Goal: Task Accomplishment & Management: Use online tool/utility

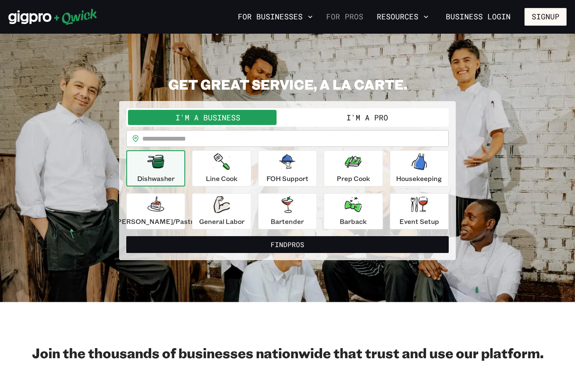
click at [356, 18] on link "For Pros" at bounding box center [345, 17] width 44 height 14
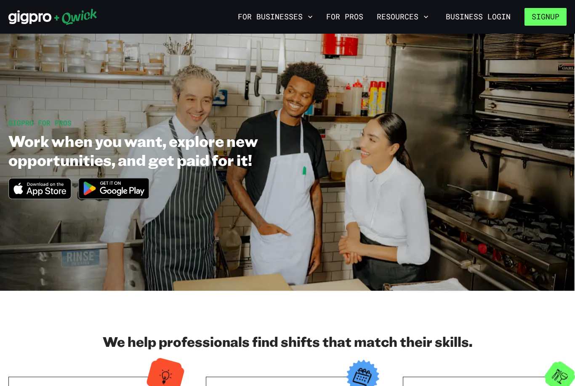
click at [544, 21] on button "Signup" at bounding box center [546, 17] width 42 height 18
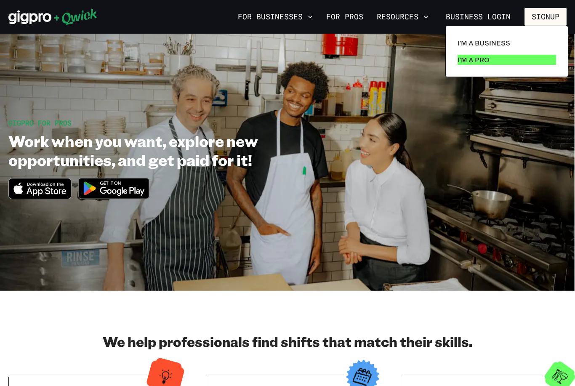
click at [467, 56] on p "I'm a Pro" at bounding box center [474, 60] width 32 height 10
click at [482, 62] on p "I'm a Pro" at bounding box center [474, 60] width 32 height 10
click at [482, 59] on p "I'm a Pro" at bounding box center [474, 60] width 32 height 10
click at [421, 136] on div at bounding box center [287, 193] width 575 height 386
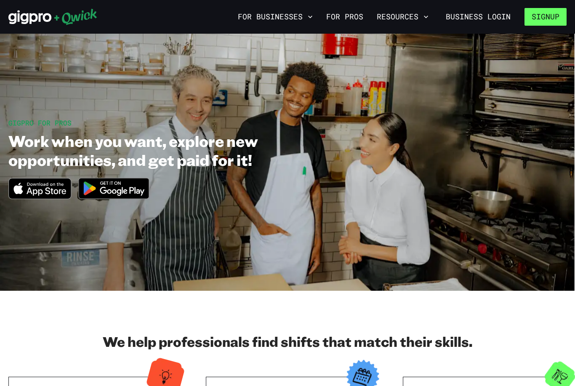
click at [537, 19] on button "Signup" at bounding box center [546, 17] width 42 height 18
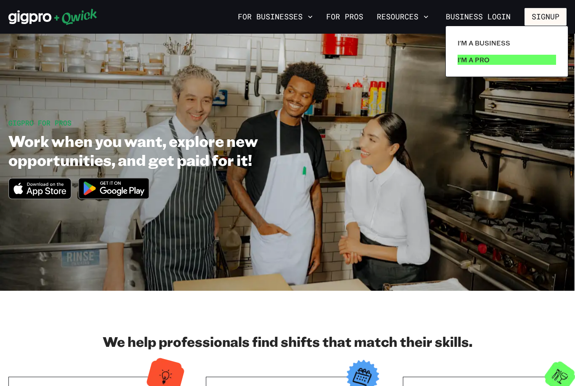
click at [464, 59] on p "I'm a Pro" at bounding box center [474, 60] width 32 height 10
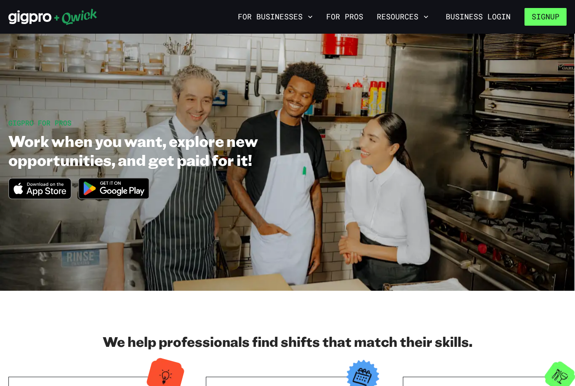
click at [551, 17] on button "Signup" at bounding box center [546, 17] width 42 height 18
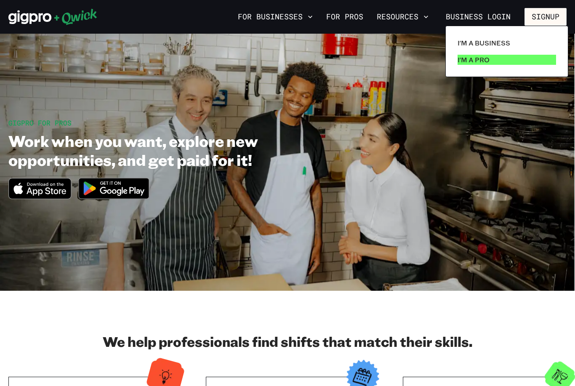
click at [473, 64] on p "I'm a Pro" at bounding box center [474, 60] width 32 height 10
click at [326, 83] on div at bounding box center [287, 193] width 575 height 386
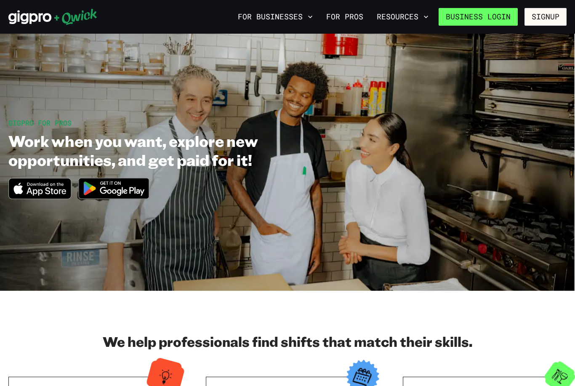
click at [493, 19] on link "Business Login" at bounding box center [478, 17] width 79 height 18
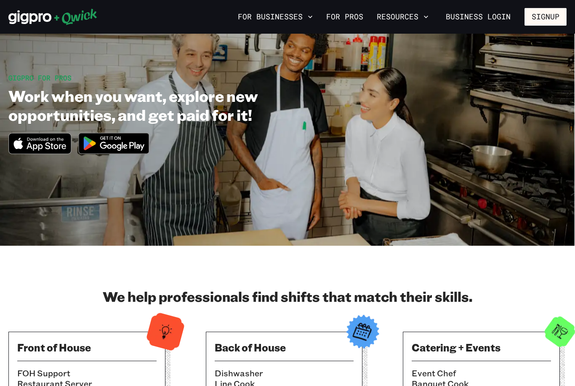
click at [351, 15] on link "For Pros" at bounding box center [345, 17] width 44 height 14
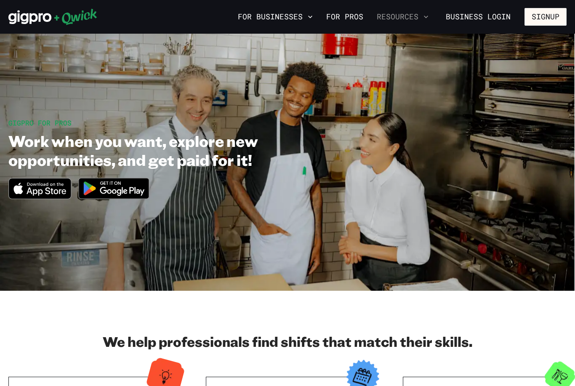
click at [419, 18] on button "Resources" at bounding box center [403, 17] width 59 height 14
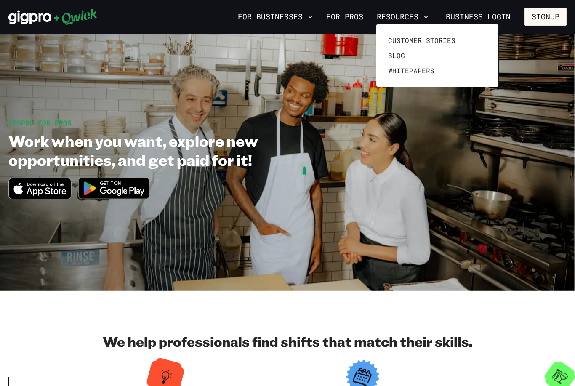
click at [393, 112] on div at bounding box center [287, 193] width 575 height 386
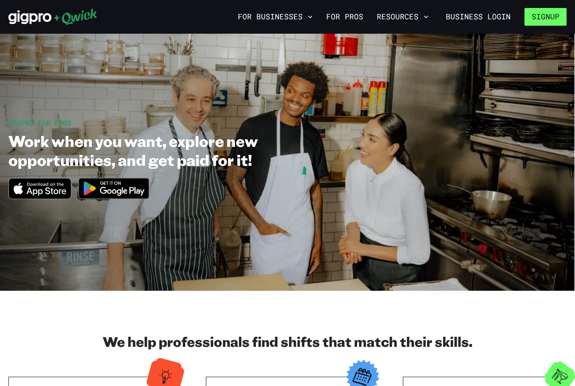
click at [545, 17] on button "Signup" at bounding box center [546, 17] width 42 height 18
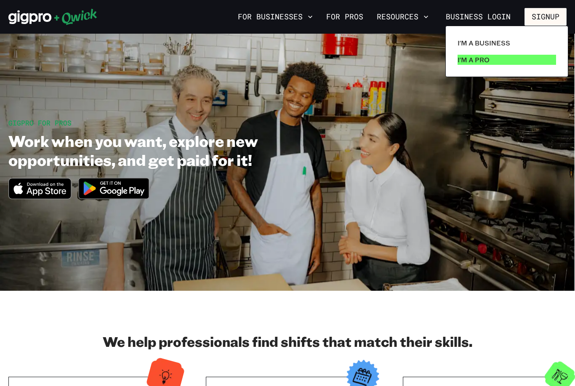
click at [476, 60] on p "I'm a Pro" at bounding box center [474, 60] width 32 height 10
click at [230, 109] on div at bounding box center [287, 193] width 575 height 386
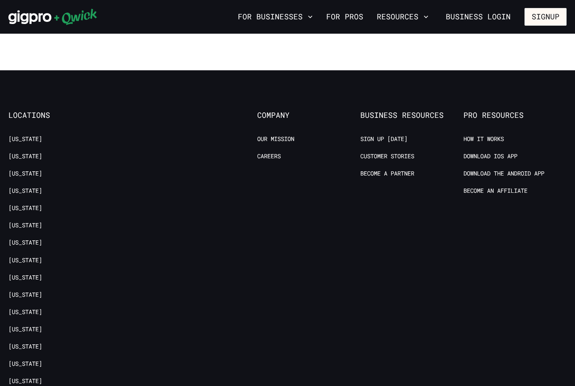
scroll to position [1570, 0]
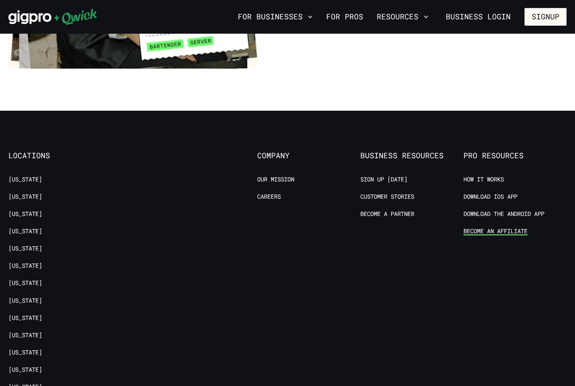
click at [512, 227] on link "Become an Affiliate" at bounding box center [496, 231] width 64 height 8
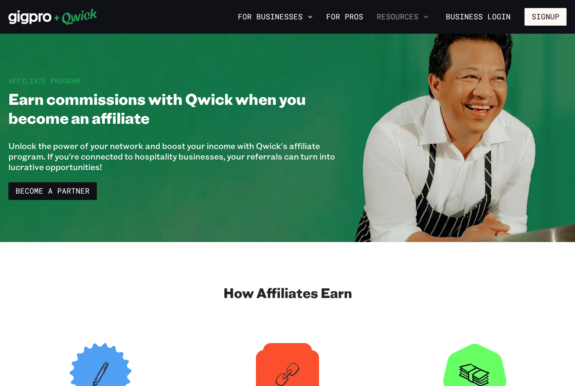
click at [430, 16] on icon "button" at bounding box center [426, 17] width 8 height 8
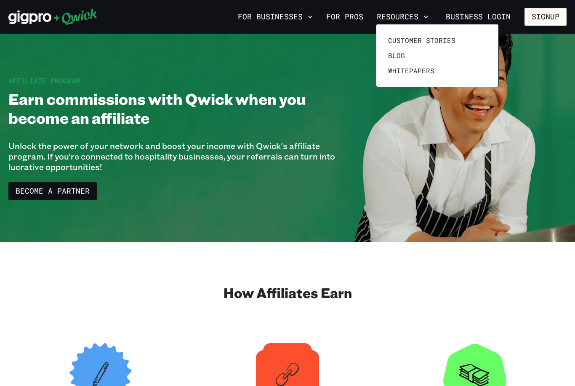
click at [304, 17] on div at bounding box center [287, 193] width 575 height 386
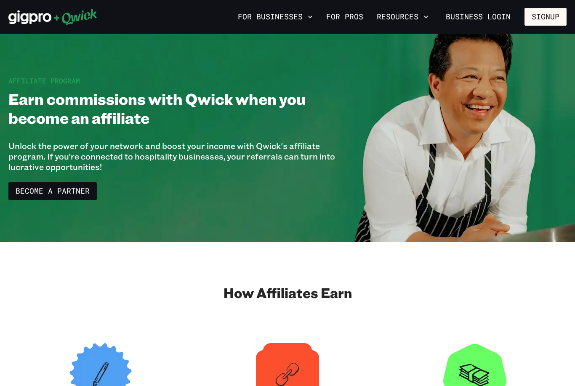
click at [304, 17] on button "For Businesses" at bounding box center [276, 17] width 82 height 14
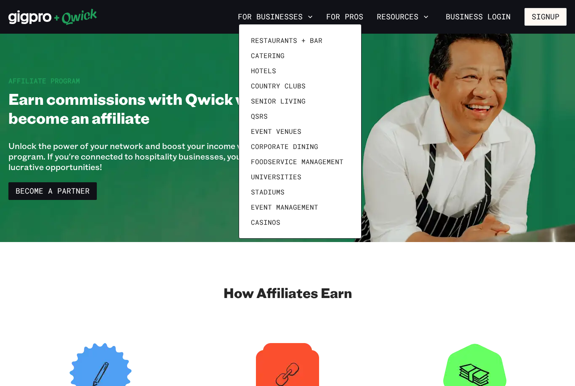
click at [469, 94] on div at bounding box center [287, 193] width 575 height 386
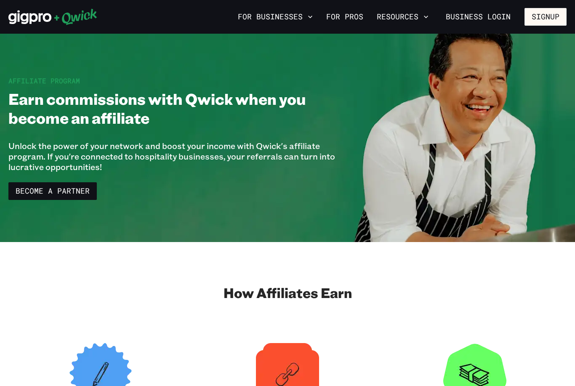
click at [19, 15] on icon at bounding box center [29, 18] width 43 height 14
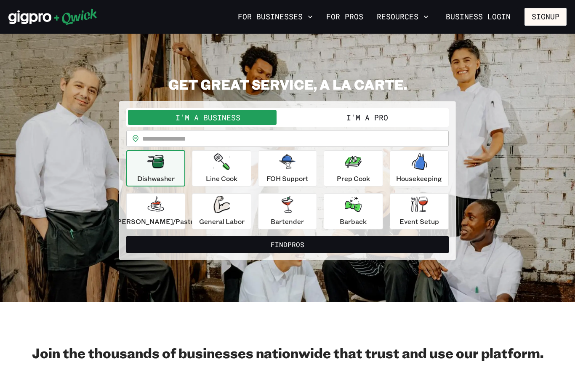
click at [407, 121] on button "I'm a Pro" at bounding box center [368, 117] width 160 height 15
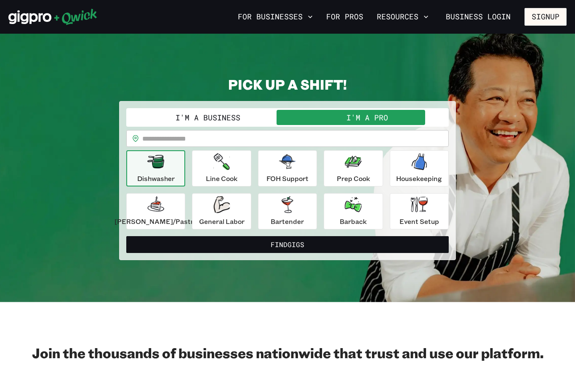
click at [425, 139] on input "text" at bounding box center [295, 138] width 307 height 17
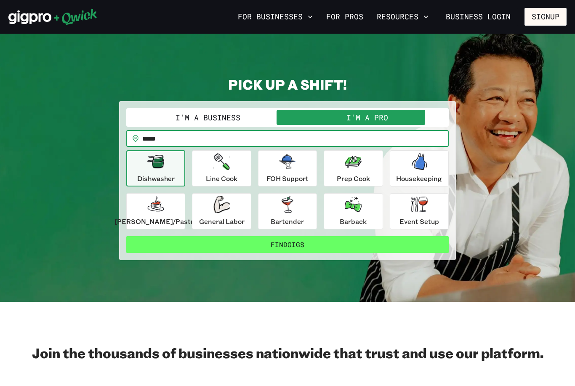
type input "*****"
click at [384, 243] on button "Find Gigs" at bounding box center [287, 244] width 323 height 17
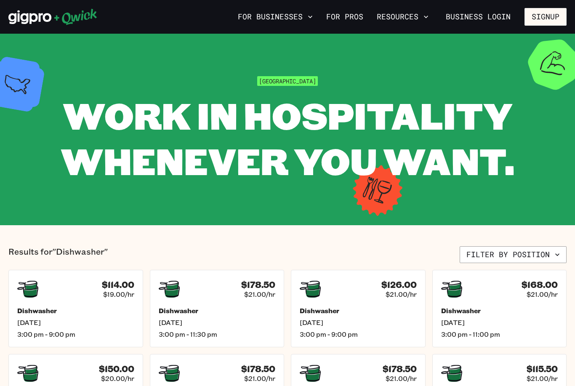
click at [61, 24] on icon at bounding box center [52, 16] width 89 height 17
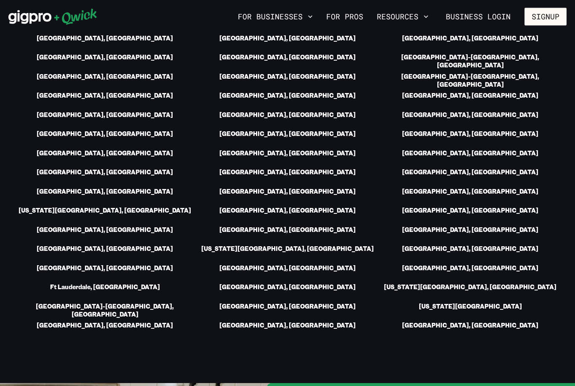
scroll to position [1229, 0]
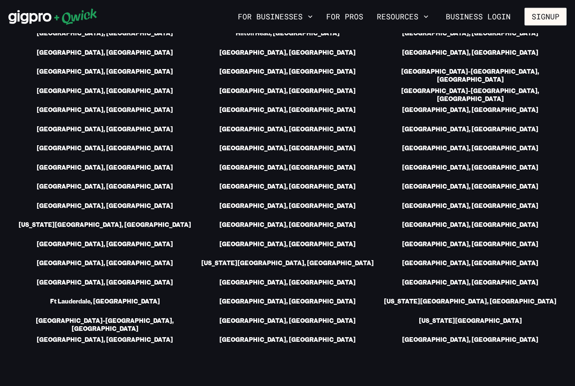
click at [525, 1] on div "For Businesses For Pros Resources Business Login Signup" at bounding box center [287, 17] width 575 height 34
